Goal: Transaction & Acquisition: Register for event/course

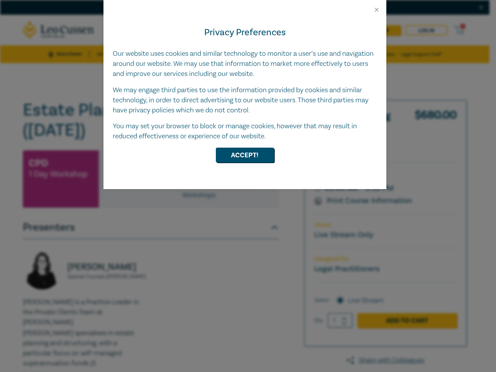
click at [248, 186] on div "Privacy Preferences Our website uses cookies and similar technology to monitor …" at bounding box center [244, 101] width 283 height 176
click at [377, 10] on button "Close" at bounding box center [376, 9] width 7 height 7
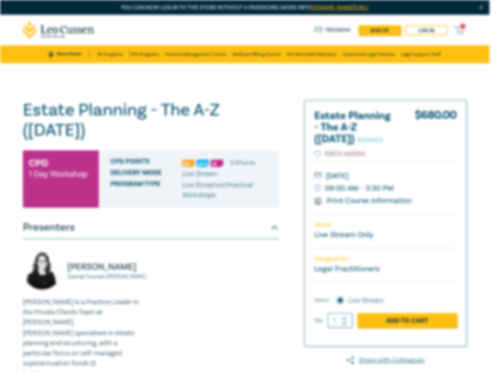
click at [245, 143] on button "Accept!" at bounding box center [245, 135] width 58 height 15
